Goal: Information Seeking & Learning: Learn about a topic

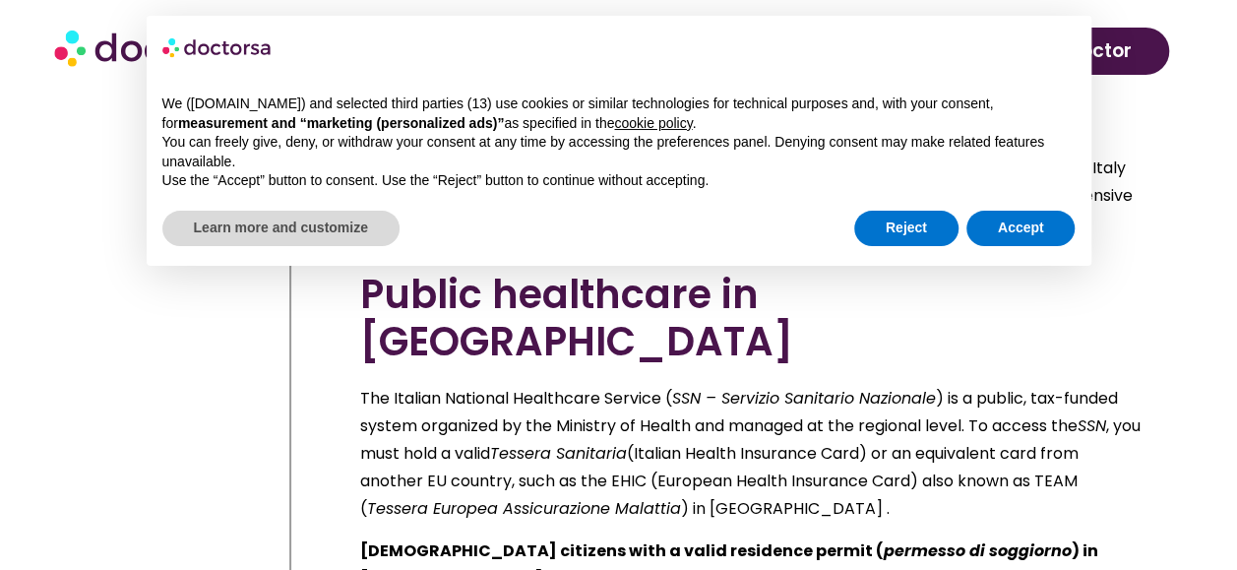
scroll to position [4798, 0]
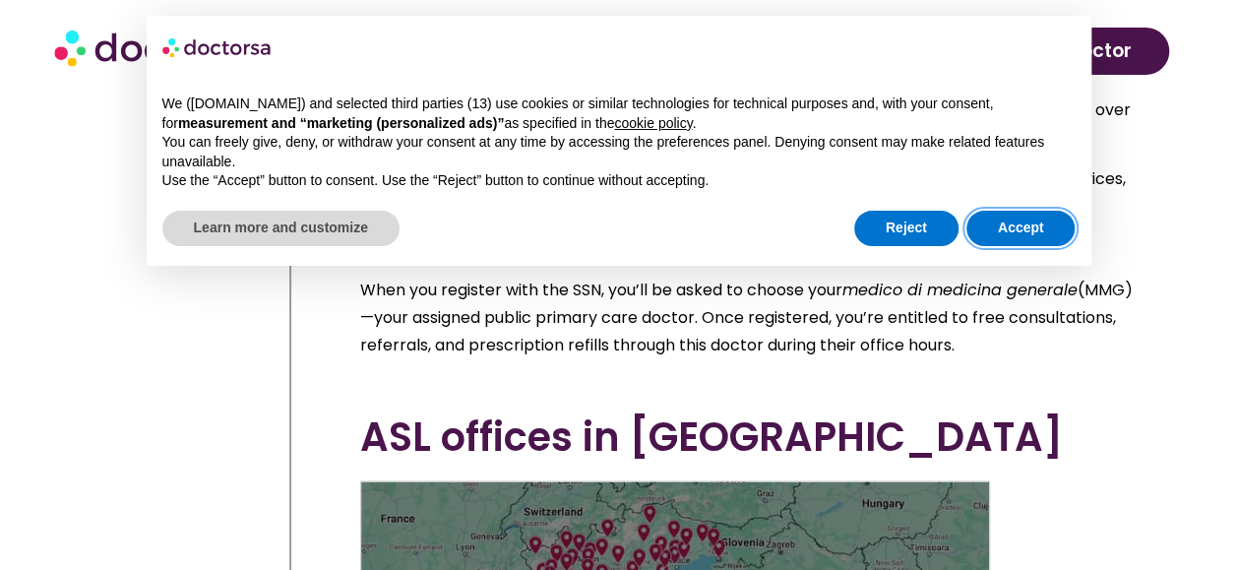
click at [1057, 239] on button "Accept" at bounding box center [1020, 228] width 109 height 35
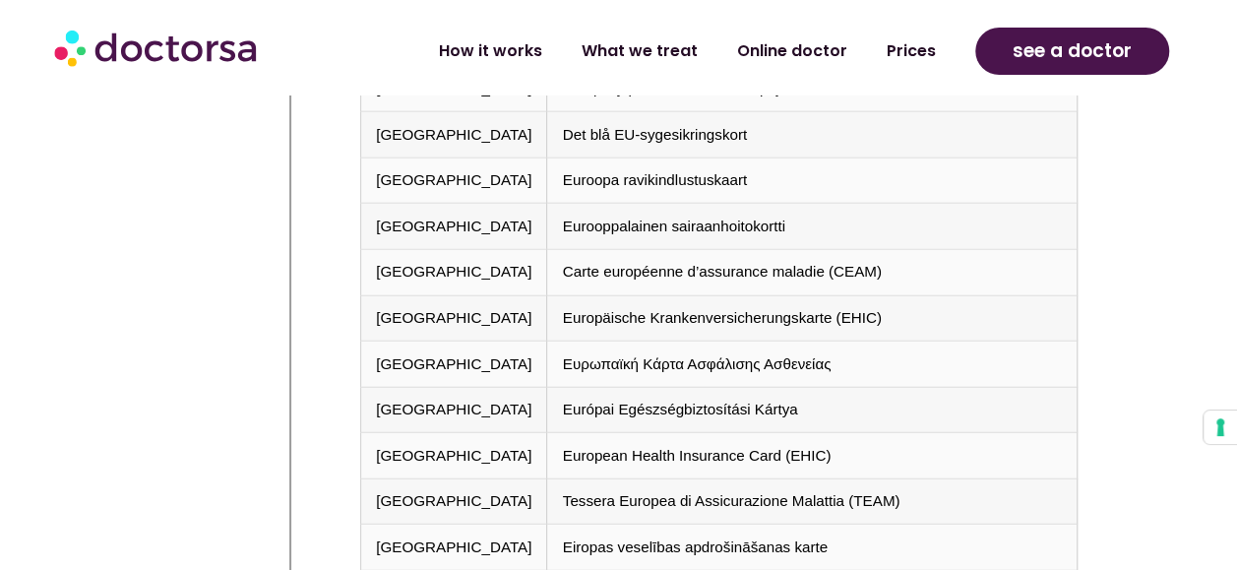
scroll to position [10113, 0]
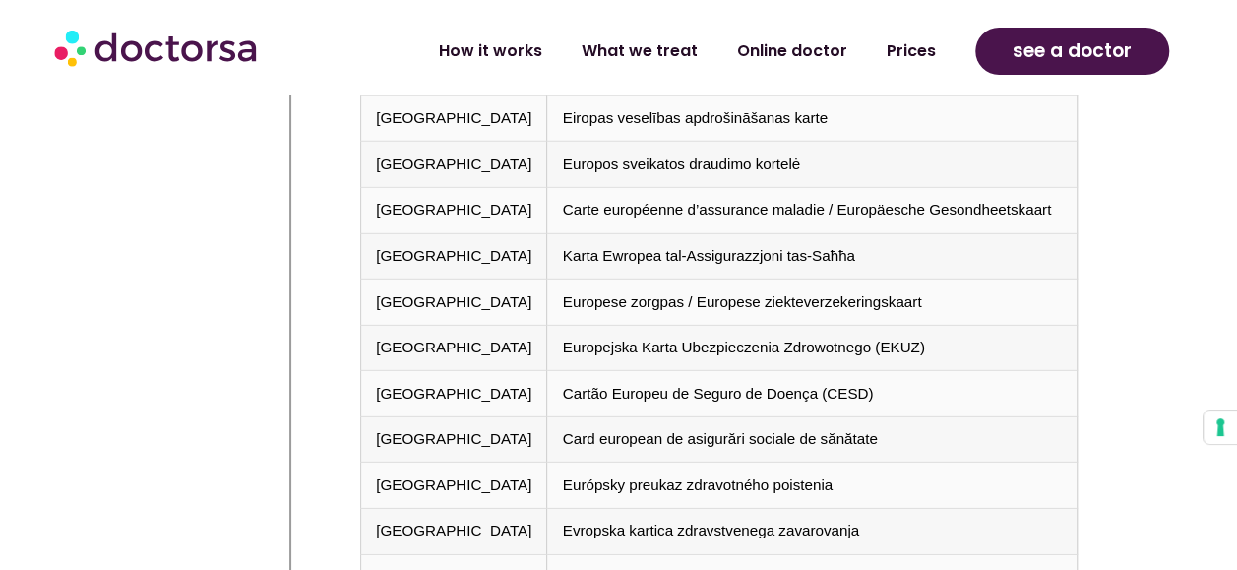
drag, startPoint x: 351, startPoint y: 255, endPoint x: 620, endPoint y: 308, distance: 273.9
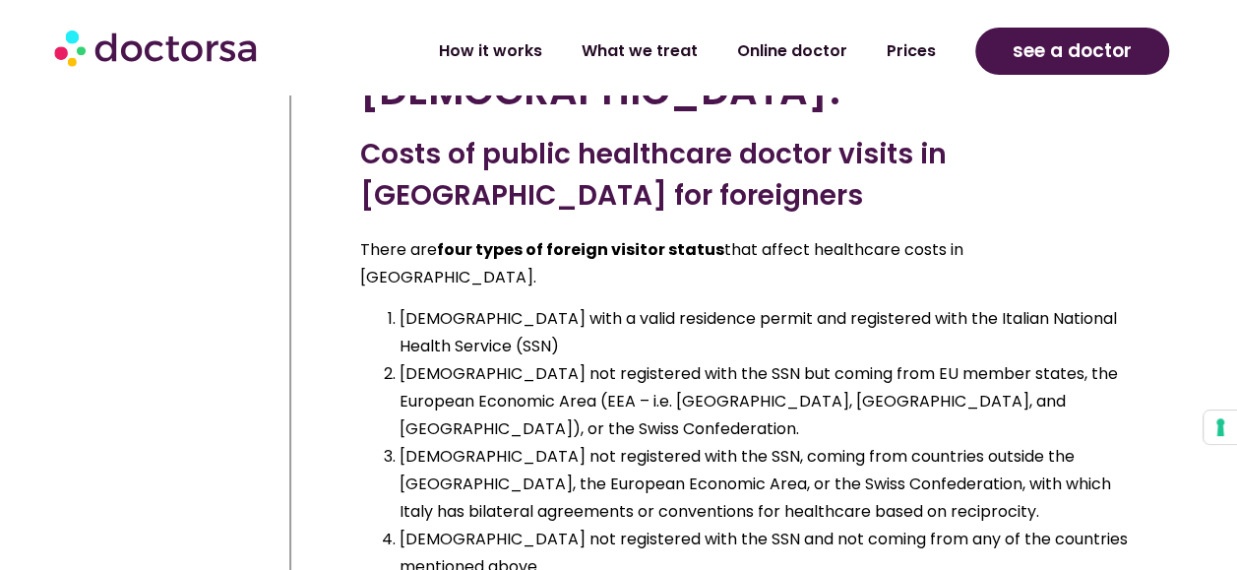
scroll to position [11491, 0]
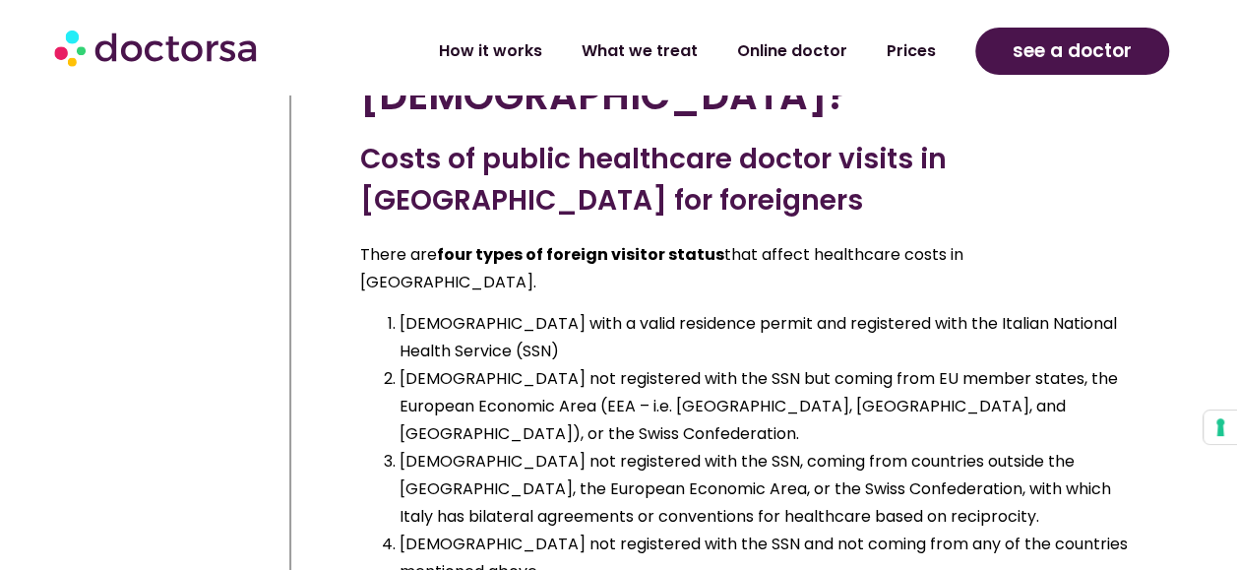
drag, startPoint x: 382, startPoint y: 191, endPoint x: 1022, endPoint y: 378, distance: 666.5
drag, startPoint x: 1022, startPoint y: 378, endPoint x: 997, endPoint y: 358, distance: 31.5
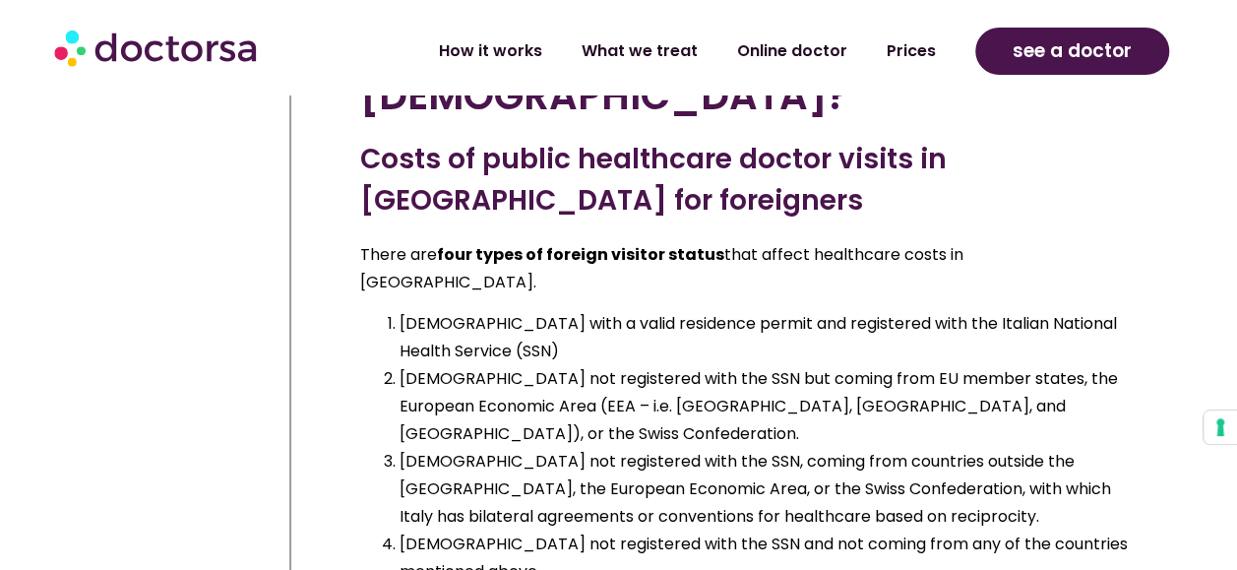
drag, startPoint x: 890, startPoint y: 421, endPoint x: 359, endPoint y: 187, distance: 579.9
